Goal: Task Accomplishment & Management: Manage account settings

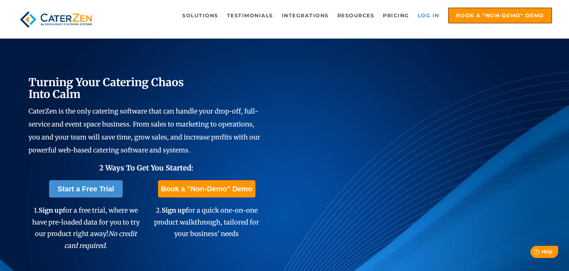
click at [431, 14] on link "Log in" at bounding box center [428, 15] width 29 height 14
click at [430, 15] on link "Log in" at bounding box center [428, 15] width 29 height 14
